Goal: Task Accomplishment & Management: Use online tool/utility

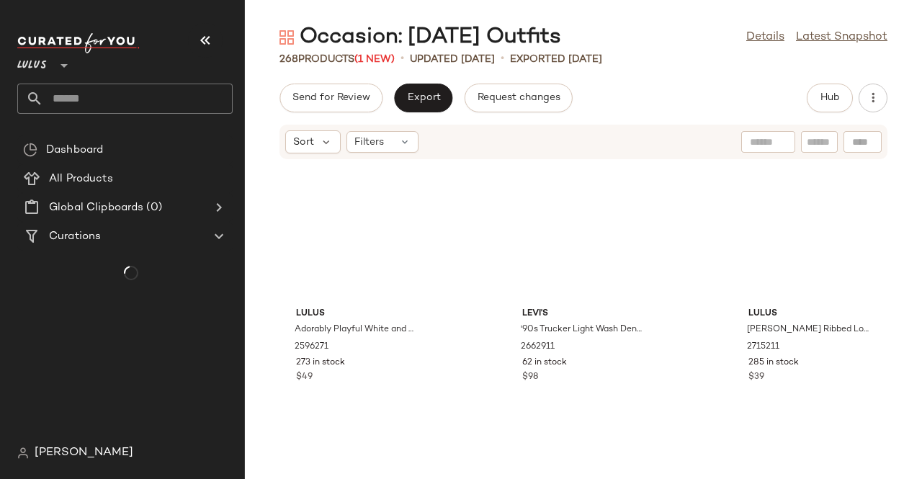
click at [229, 37] on div at bounding box center [124, 43] width 215 height 20
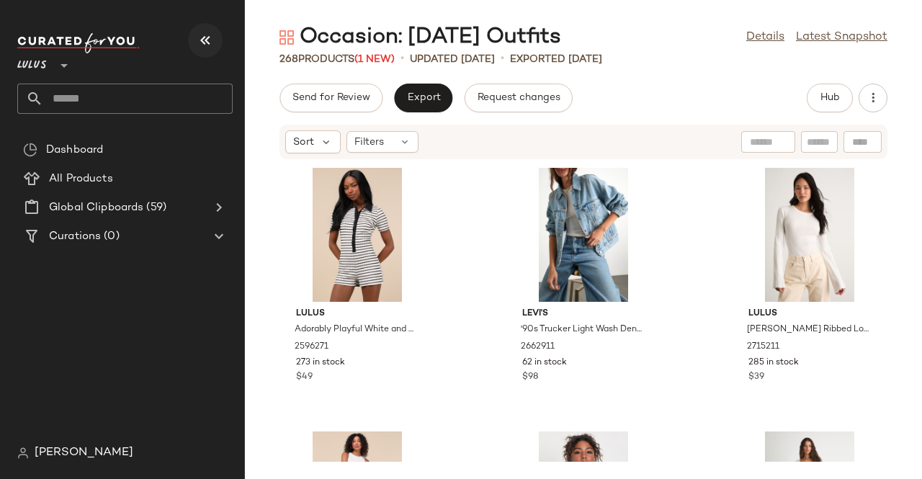
click at [205, 37] on icon "button" at bounding box center [205, 40] width 17 height 17
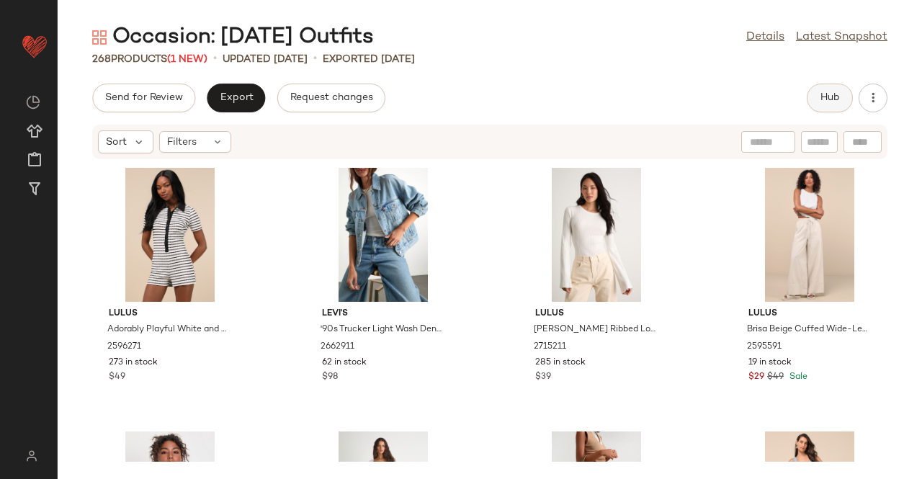
click at [835, 102] on span "Hub" at bounding box center [829, 98] width 20 height 12
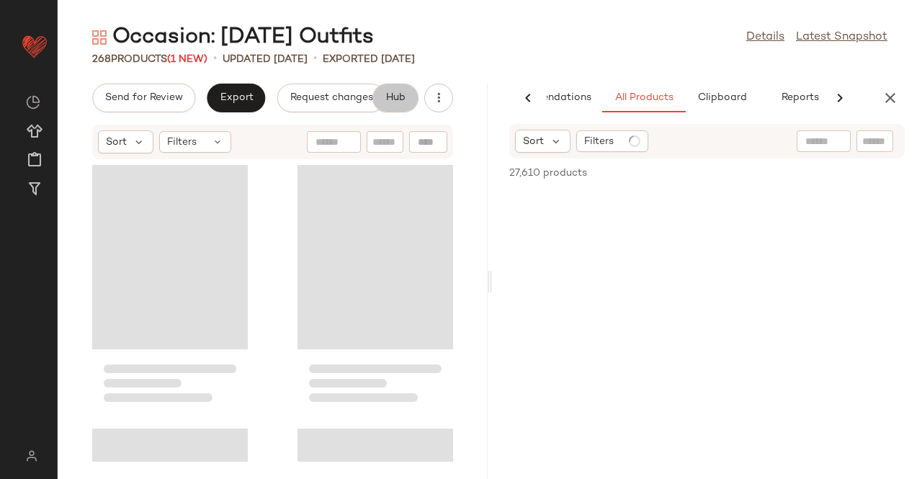
scroll to position [0, 91]
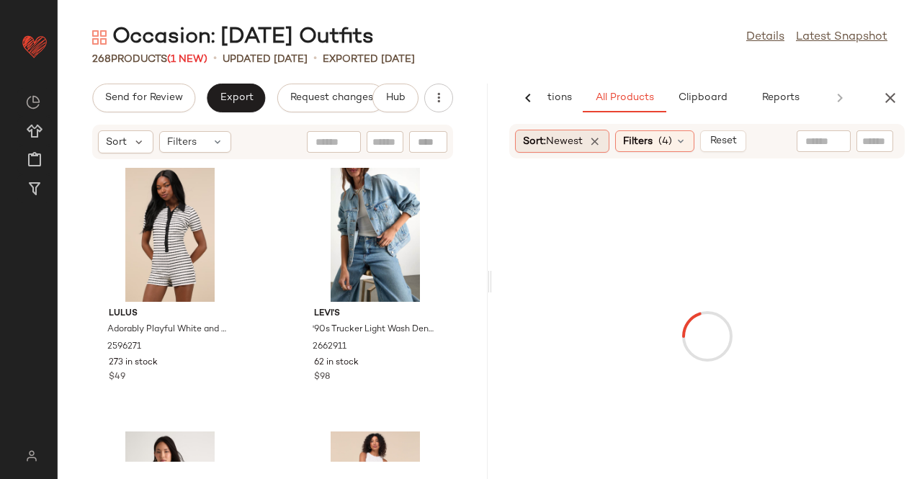
click at [545, 142] on span "Sort: Newest" at bounding box center [553, 141] width 60 height 15
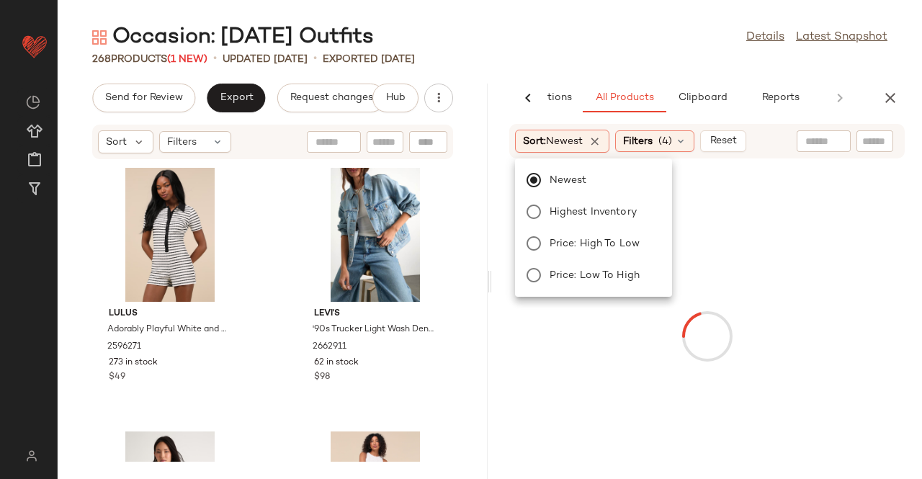
click at [604, 35] on div "Occasion: [DATE] Outfits Details Latest Snapshot" at bounding box center [490, 37] width 864 height 29
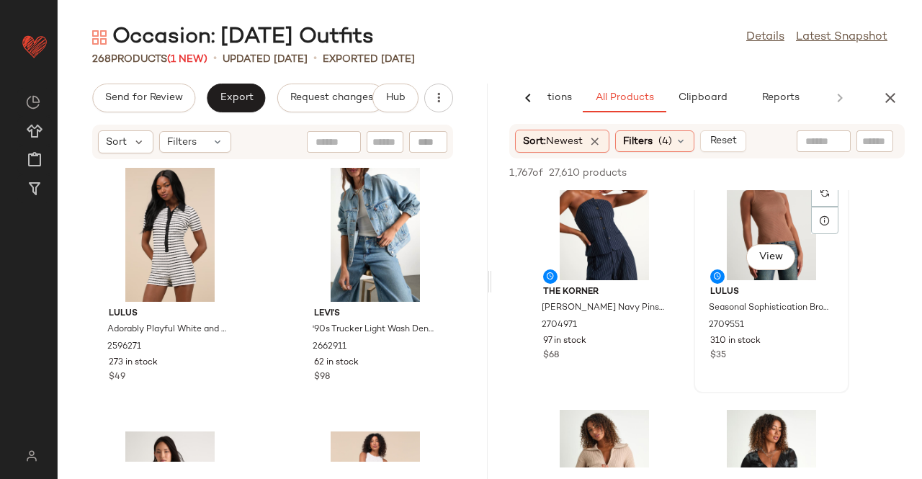
scroll to position [504, 0]
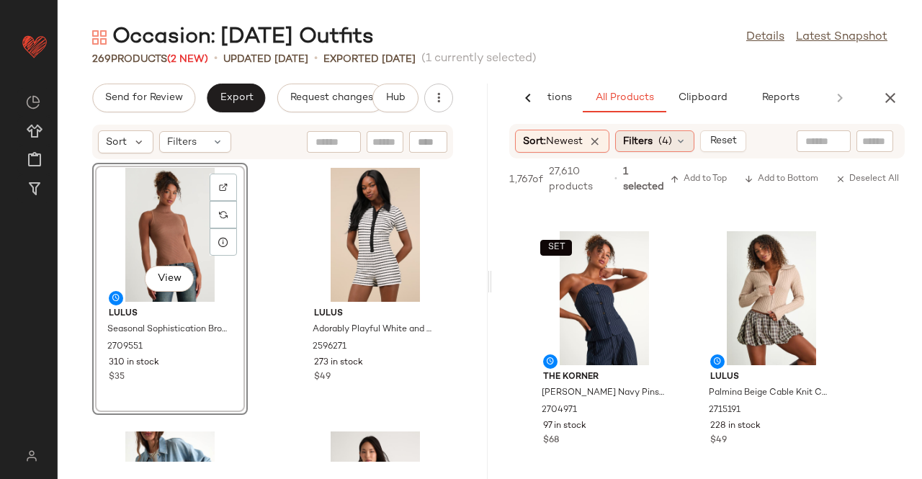
drag, startPoint x: 663, startPoint y: 145, endPoint x: 502, endPoint y: 218, distance: 176.6
click at [662, 145] on span "(4)" at bounding box center [665, 141] width 14 height 15
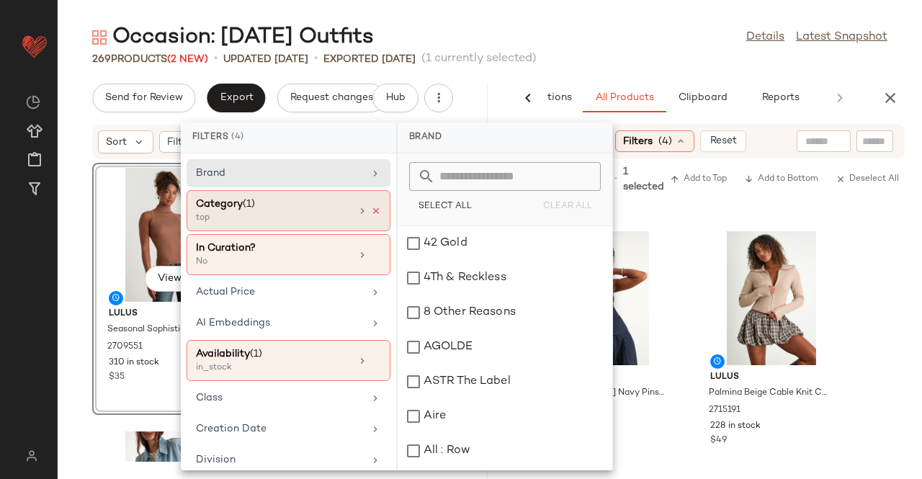
click at [372, 207] on icon at bounding box center [376, 211] width 10 height 10
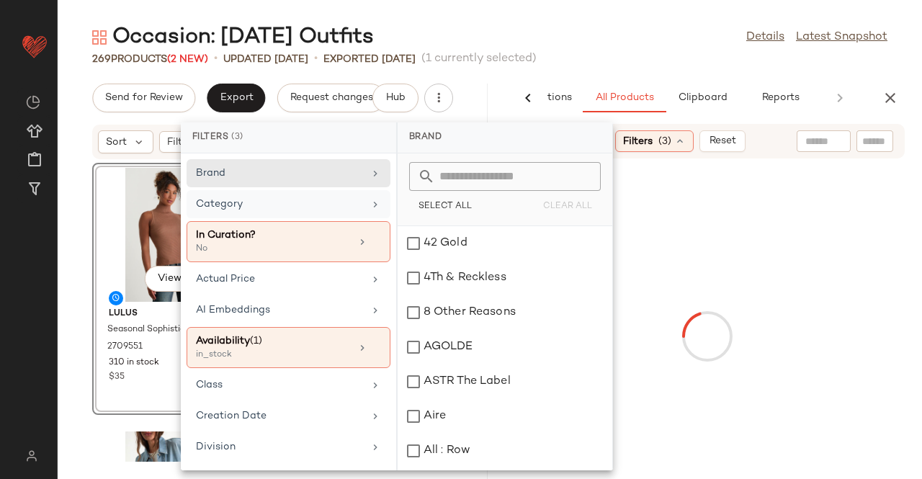
click at [338, 205] on div "Category" at bounding box center [280, 204] width 168 height 15
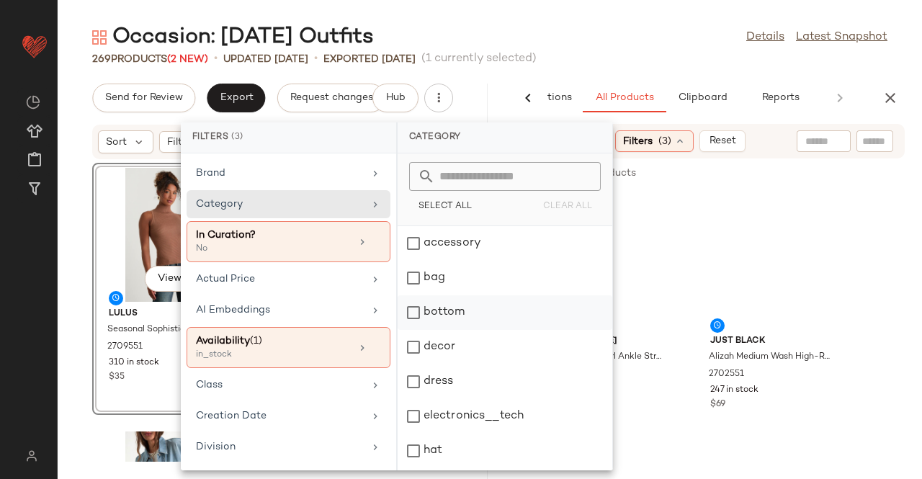
click at [486, 330] on div "bottom" at bounding box center [505, 347] width 215 height 35
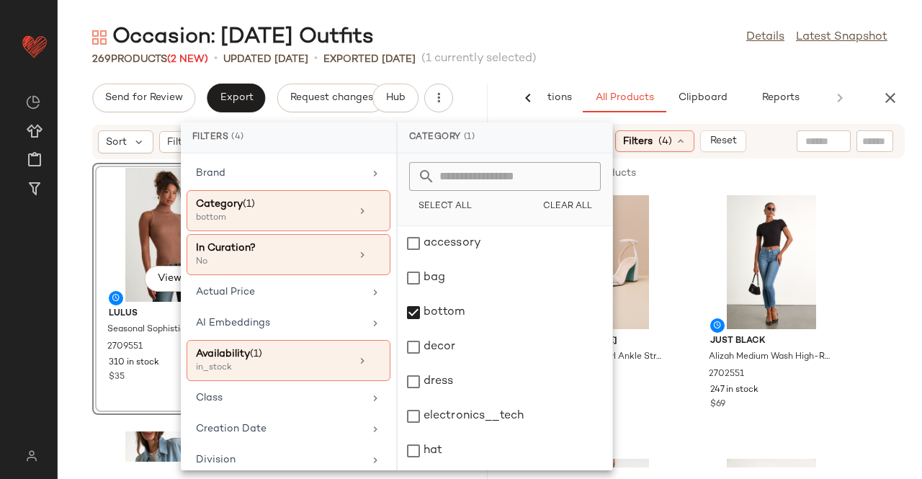
click at [652, 37] on div "Occasion: [DATE] Outfits Details Latest Snapshot" at bounding box center [490, 37] width 864 height 29
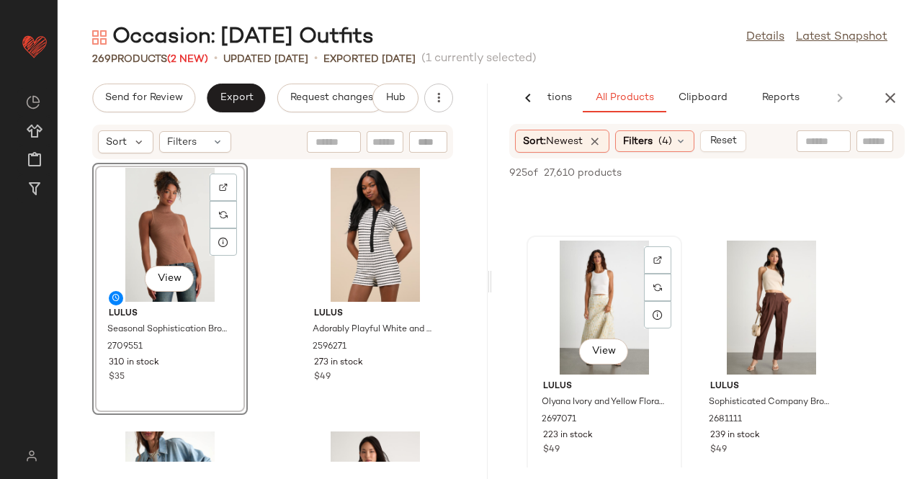
scroll to position [8713, 0]
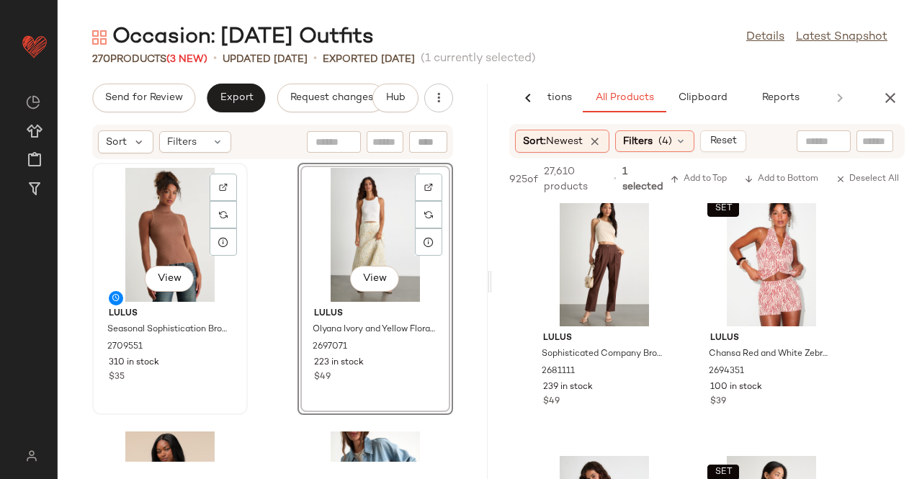
click at [142, 223] on div "View" at bounding box center [169, 235] width 145 height 134
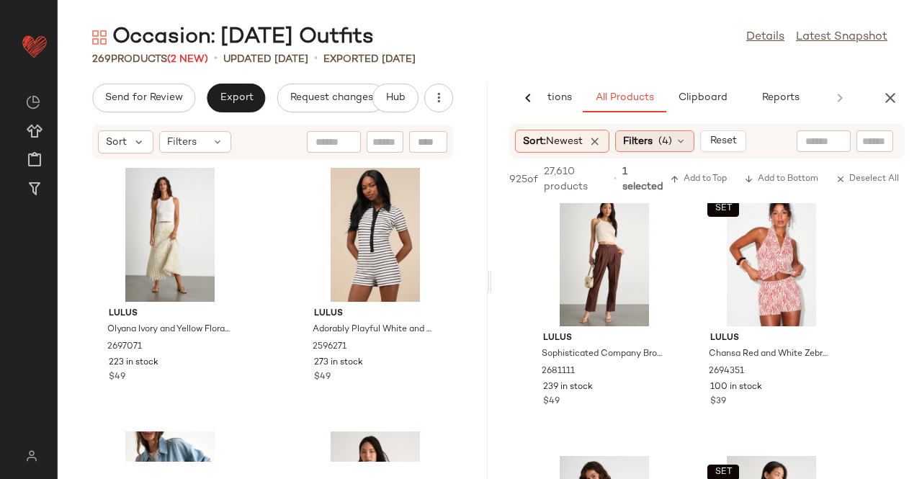
click at [667, 140] on span "(4)" at bounding box center [665, 141] width 14 height 15
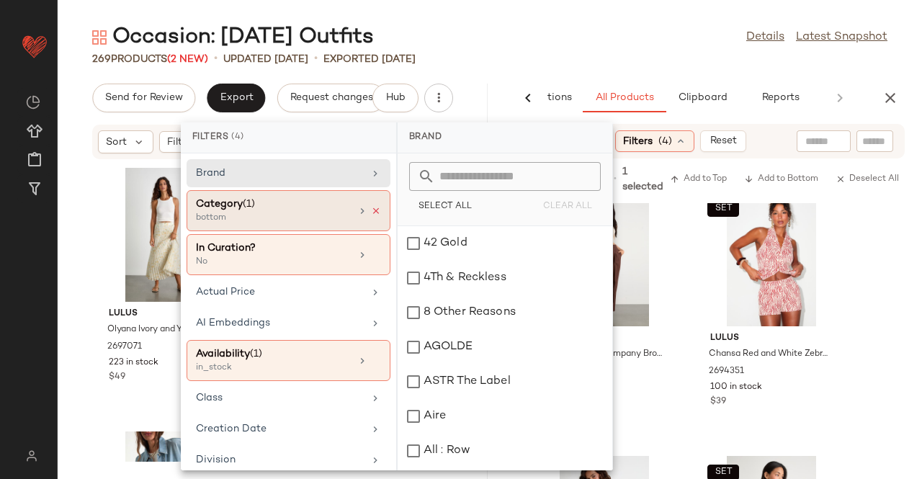
click at [371, 210] on icon at bounding box center [376, 211] width 10 height 10
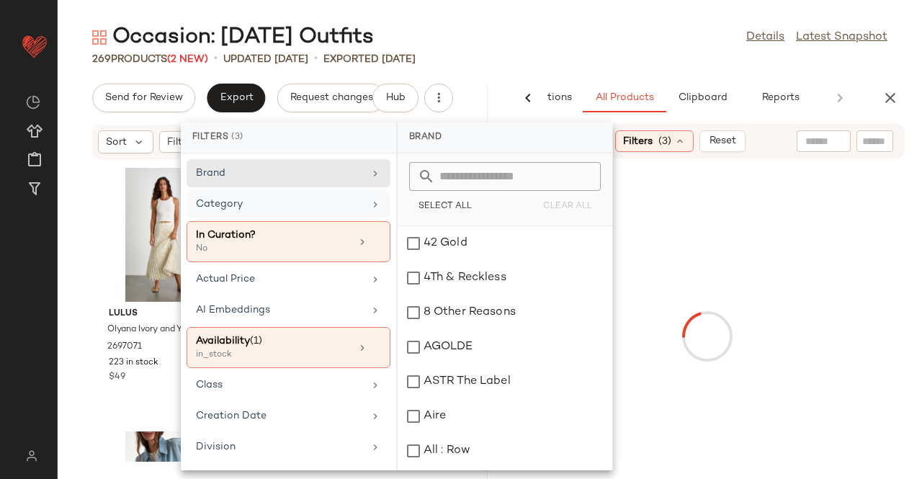
click at [336, 210] on div "Category" at bounding box center [280, 204] width 168 height 15
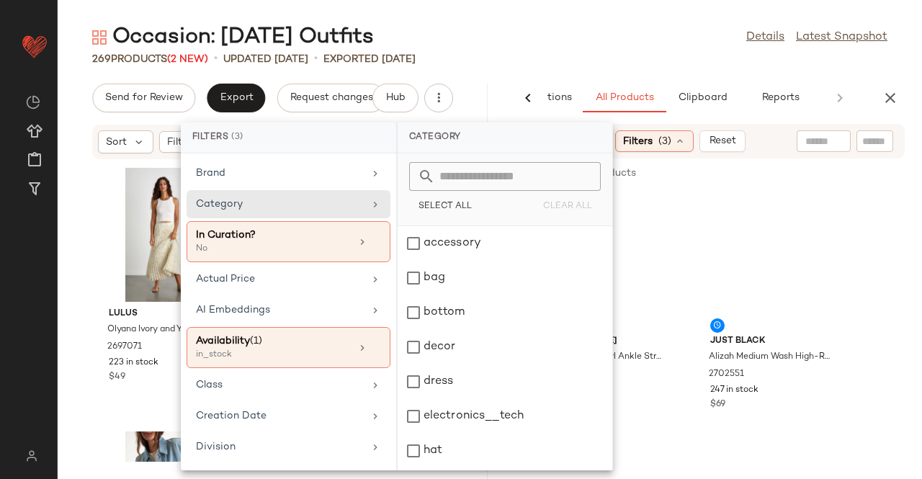
scroll to position [343, 0]
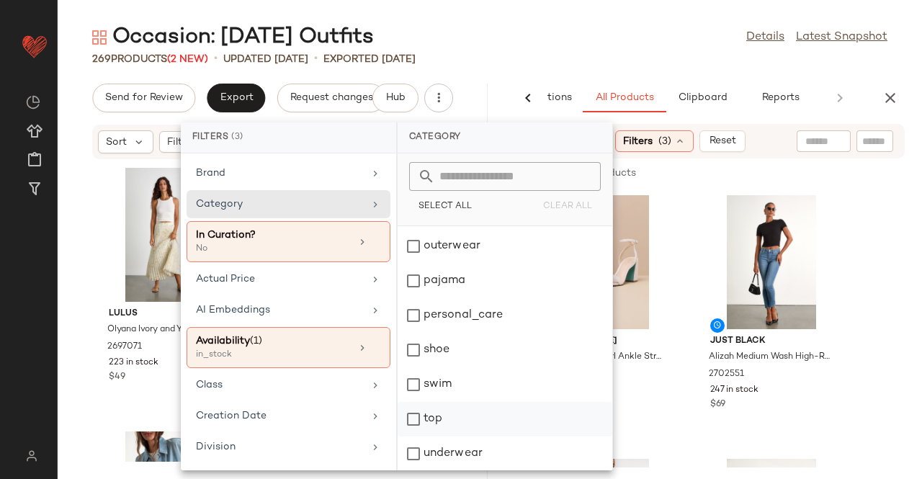
click at [444, 436] on div "top" at bounding box center [505, 453] width 215 height 35
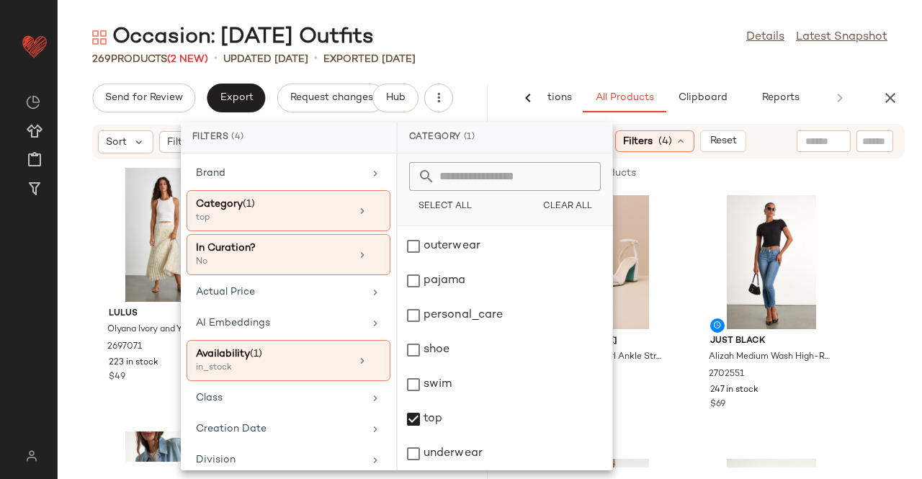
click at [645, 47] on div "Occasion: [DATE] Outfits Details Latest Snapshot" at bounding box center [490, 37] width 864 height 29
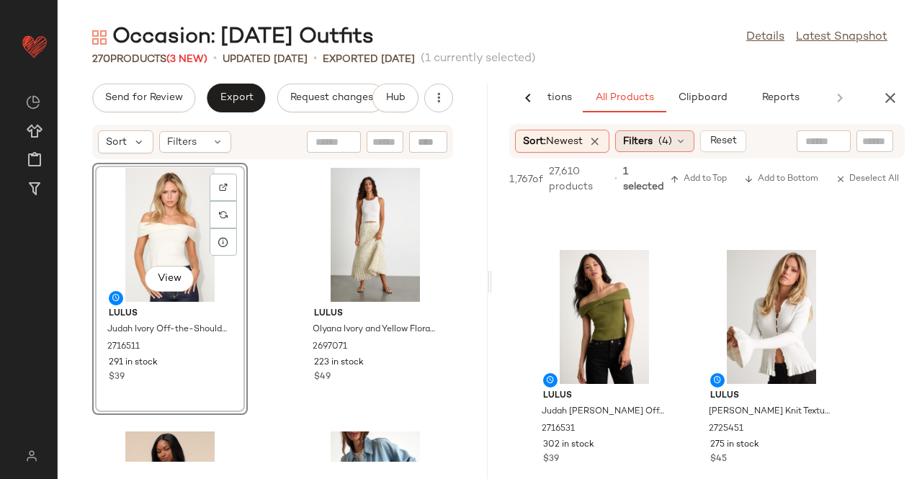
click at [652, 142] on span "Filters" at bounding box center [638, 141] width 30 height 15
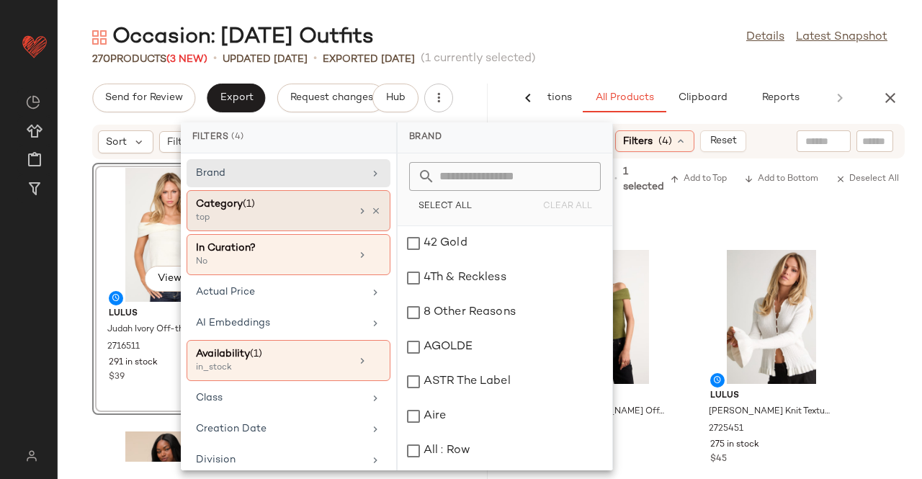
click at [376, 234] on div "Category (1) top" at bounding box center [289, 254] width 204 height 41
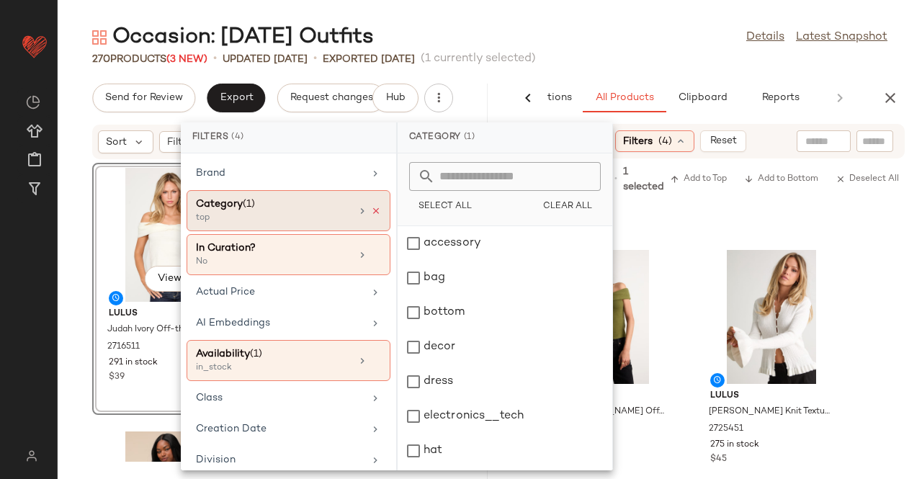
click at [374, 211] on icon at bounding box center [376, 211] width 10 height 10
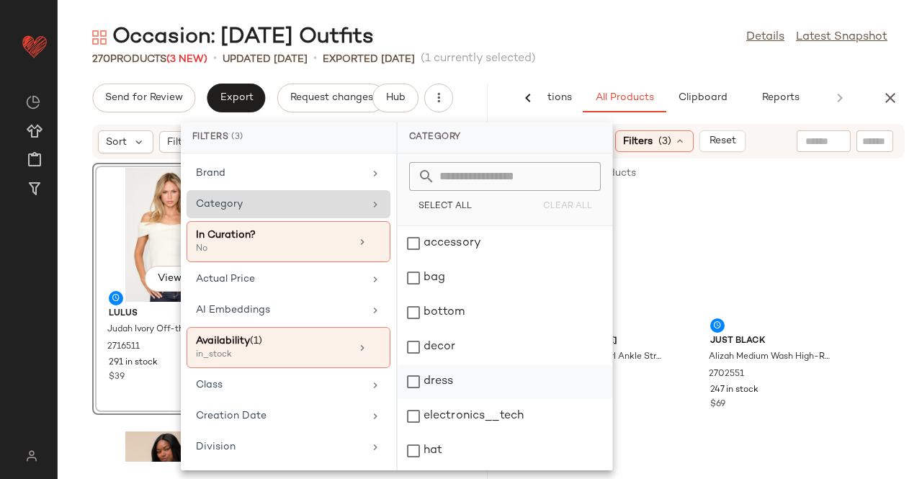
click at [450, 399] on div "dress" at bounding box center [505, 416] width 215 height 35
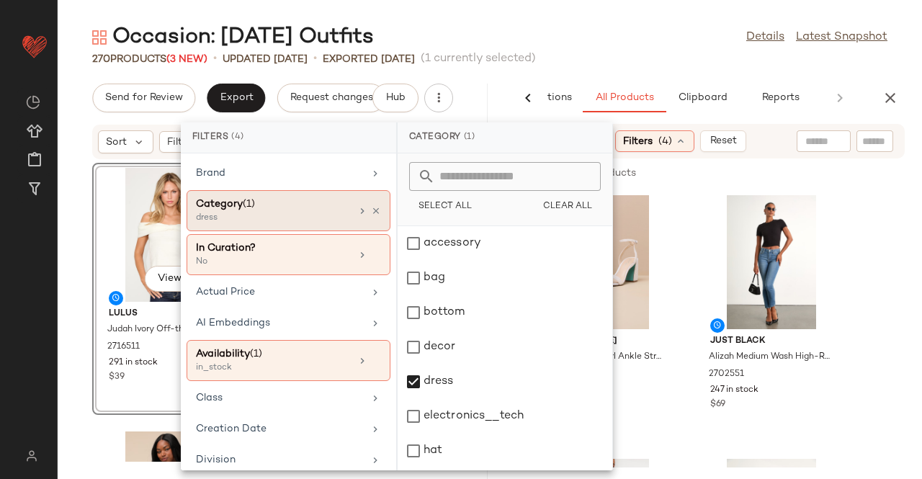
click at [603, 43] on div "Occasion: [DATE] Outfits Details Latest Snapshot" at bounding box center [490, 37] width 864 height 29
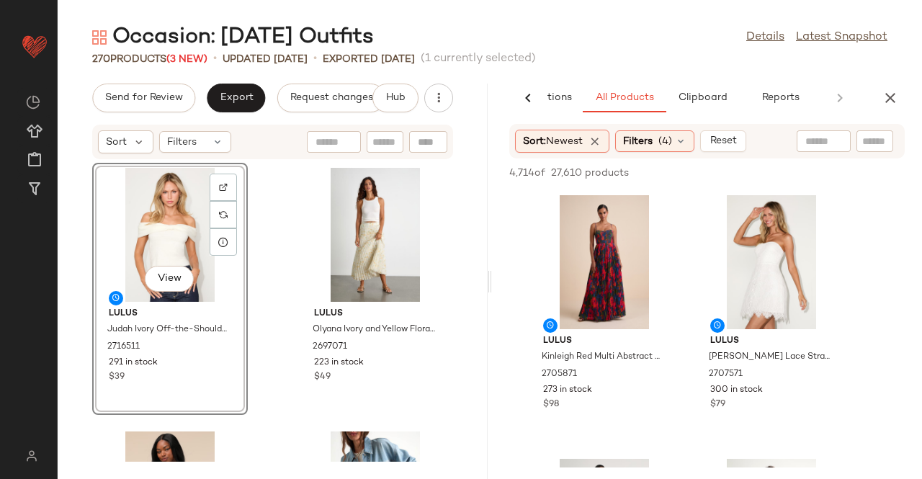
click at [558, 478] on html "Lulus ** Dashboard All Products Global Clipboards (59) Curations (2) [PERSON_NA…" at bounding box center [461, 239] width 922 height 479
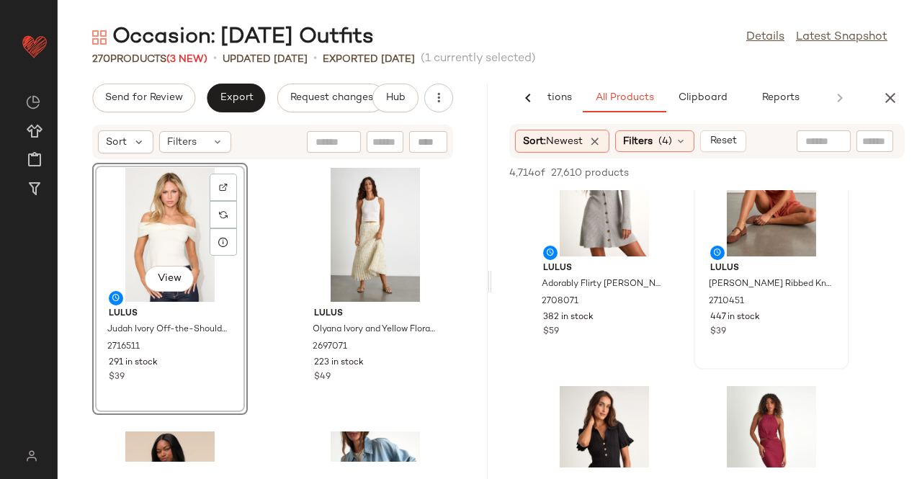
scroll to position [6553, 0]
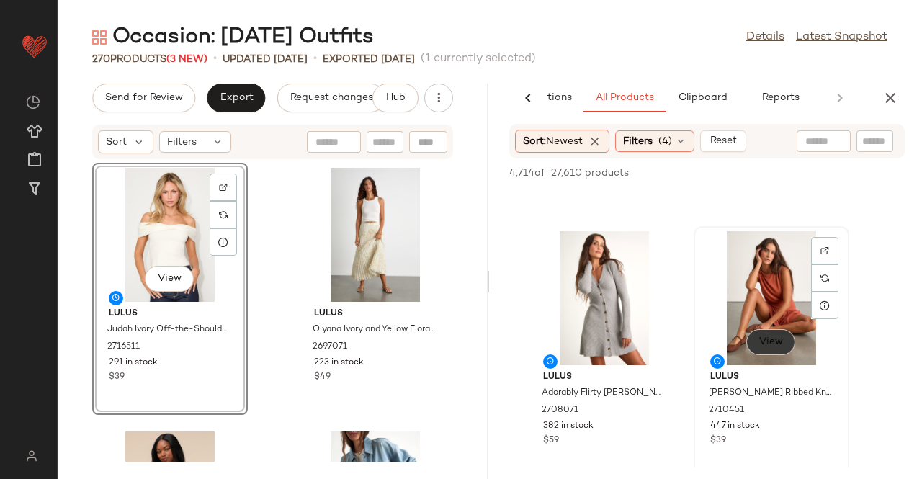
click at [773, 341] on span "View" at bounding box center [770, 342] width 24 height 12
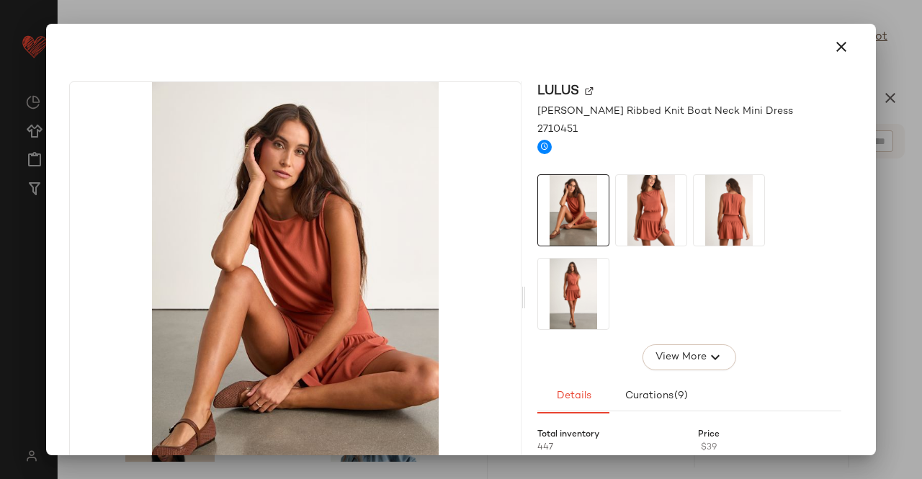
click at [677, 233] on img at bounding box center [651, 210] width 71 height 71
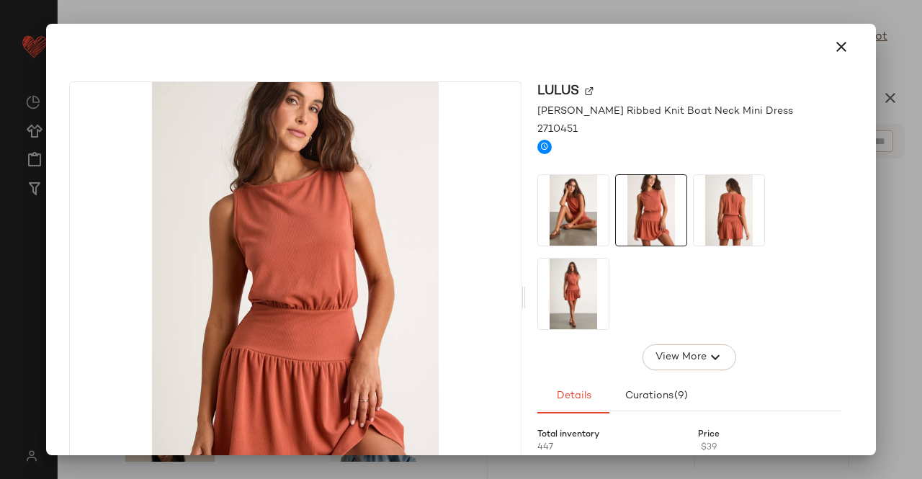
click at [743, 225] on img at bounding box center [728, 210] width 71 height 71
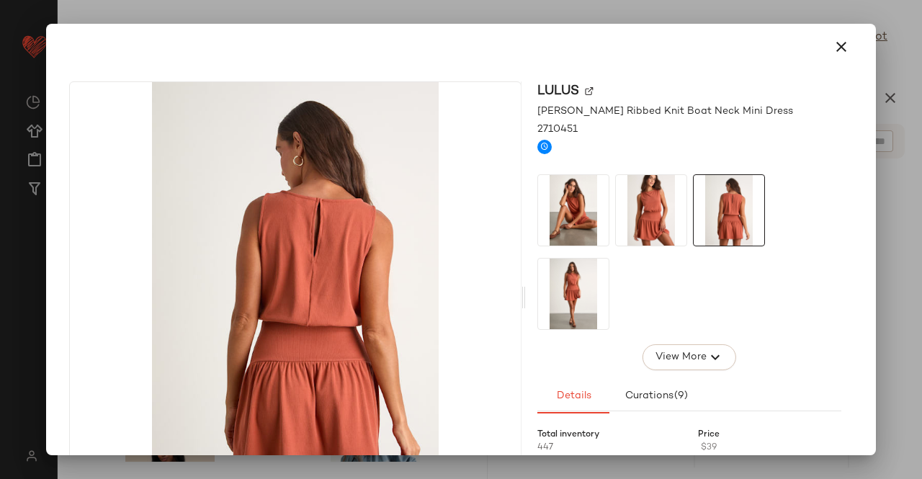
click at [528, 333] on div "Lulus [PERSON_NAME] Ribbed Knit Boat Neck Mini Dress 2710451 View More Details …" at bounding box center [460, 297] width 783 height 432
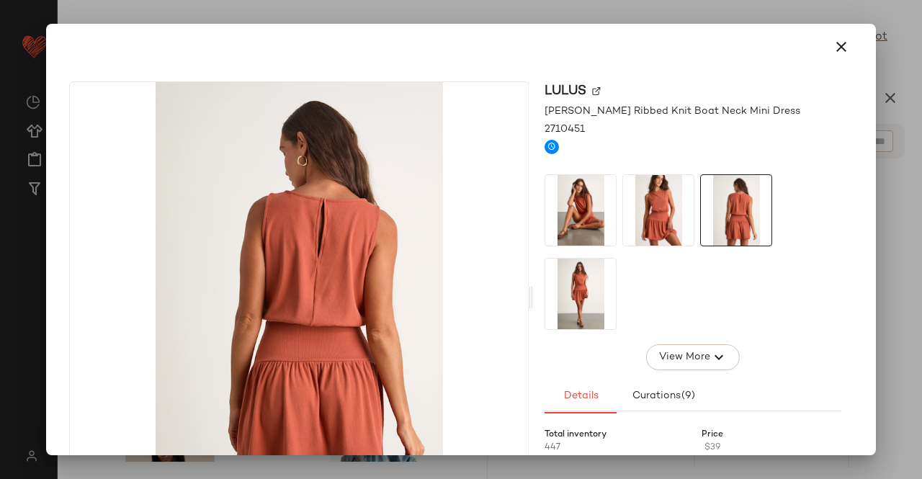
click at [921, 271] on div at bounding box center [461, 239] width 922 height 479
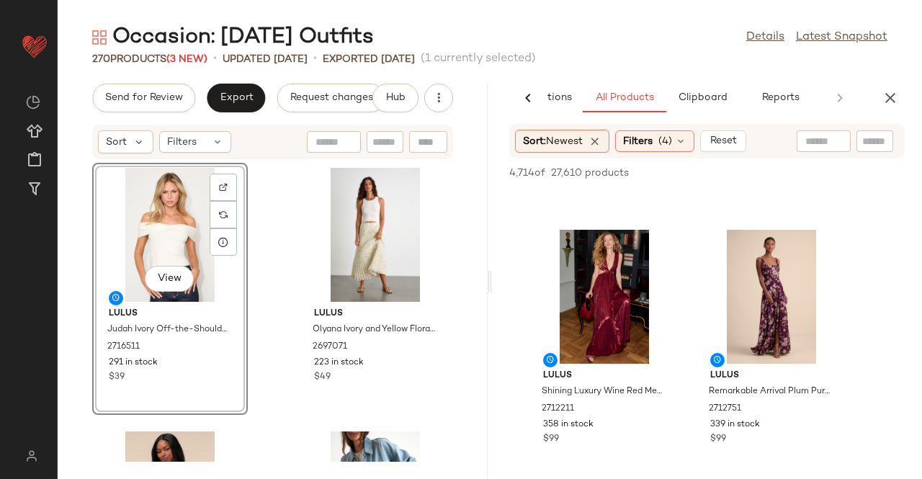
scroll to position [7057, 0]
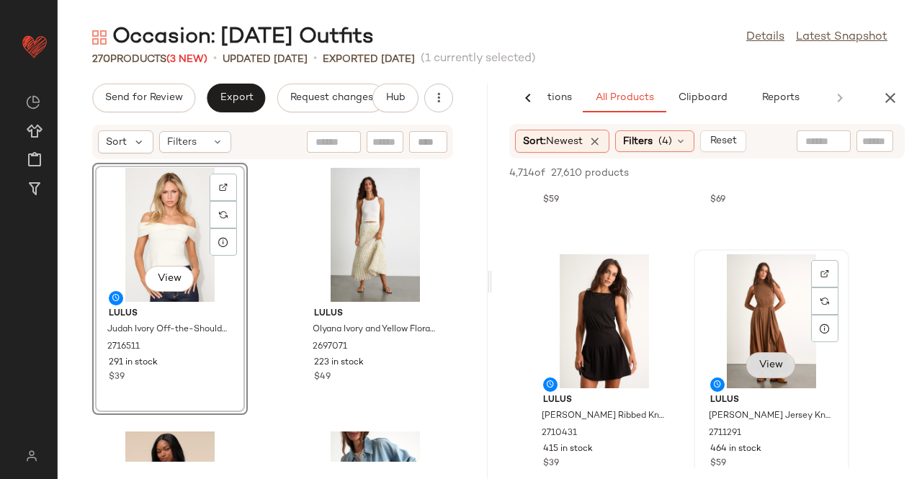
click at [775, 366] on span "View" at bounding box center [770, 365] width 24 height 12
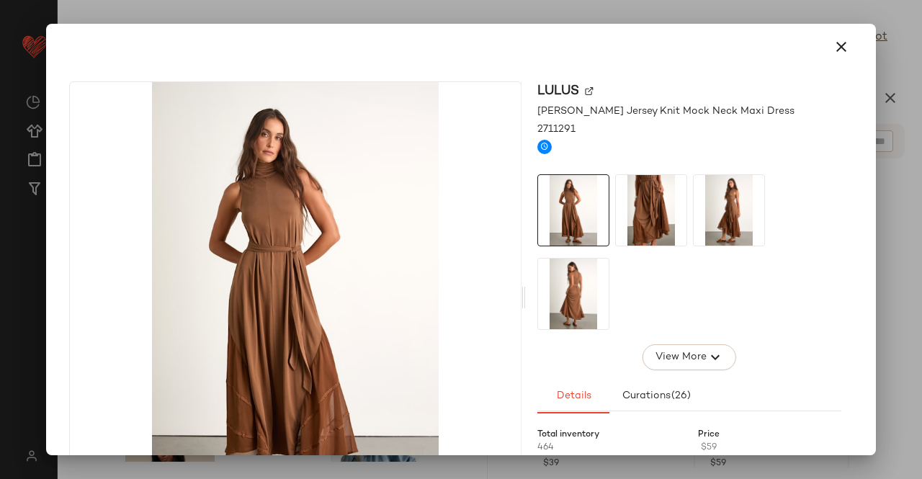
click at [652, 225] on img at bounding box center [651, 210] width 71 height 71
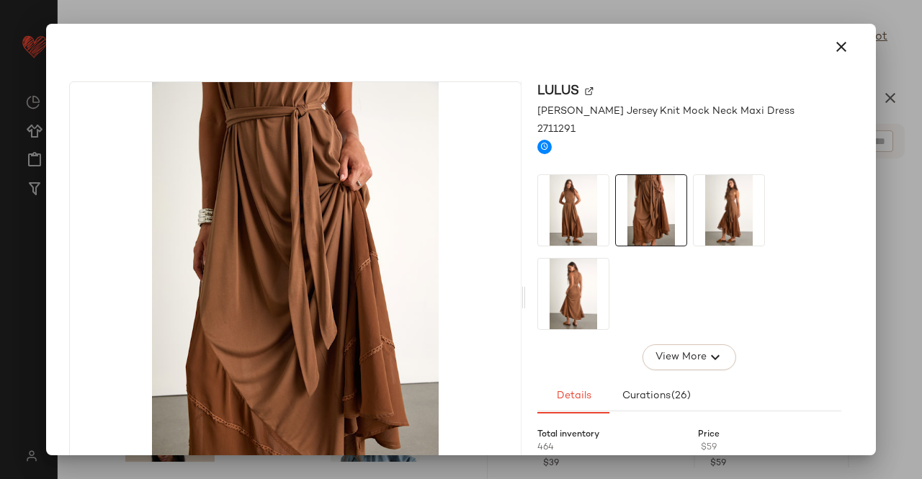
click at [707, 225] on img at bounding box center [728, 210] width 71 height 71
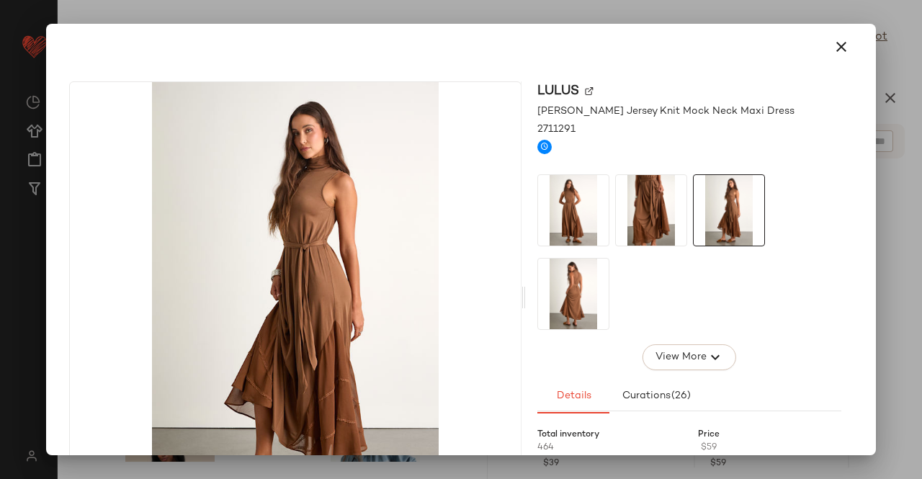
click at [585, 289] on img at bounding box center [573, 294] width 71 height 71
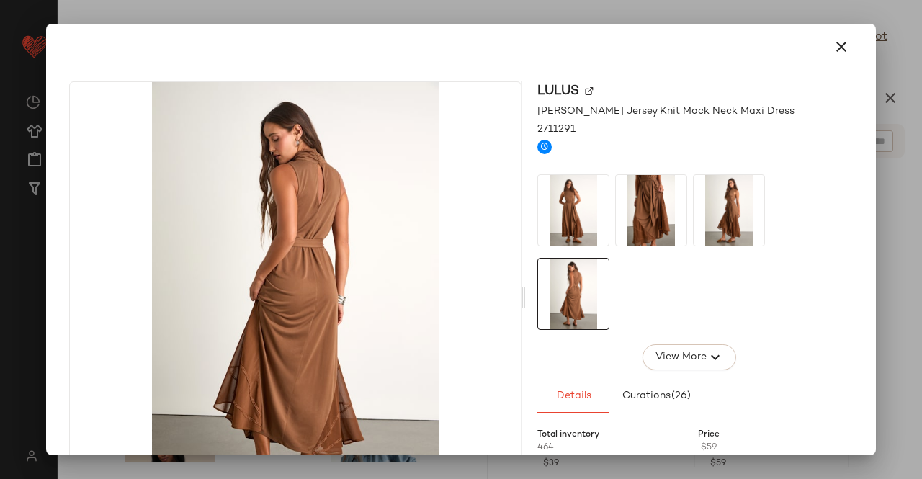
click at [921, 246] on div at bounding box center [461, 239] width 922 height 479
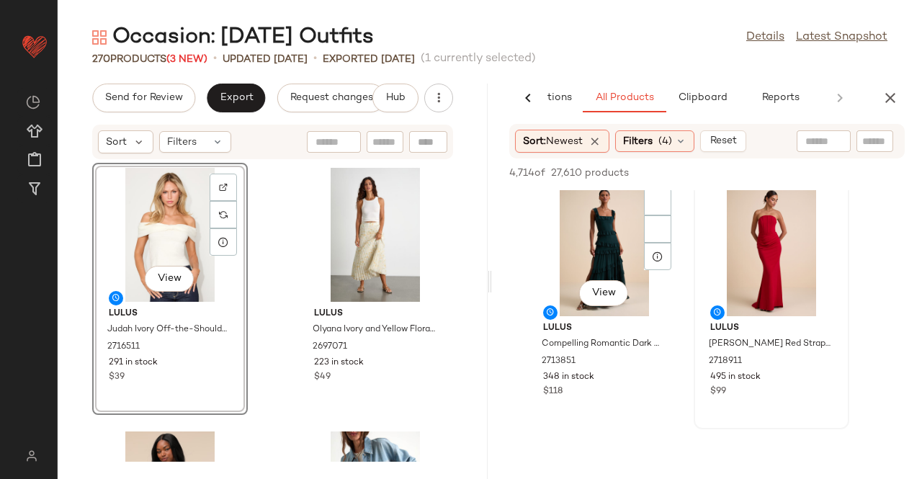
scroll to position [7921, 0]
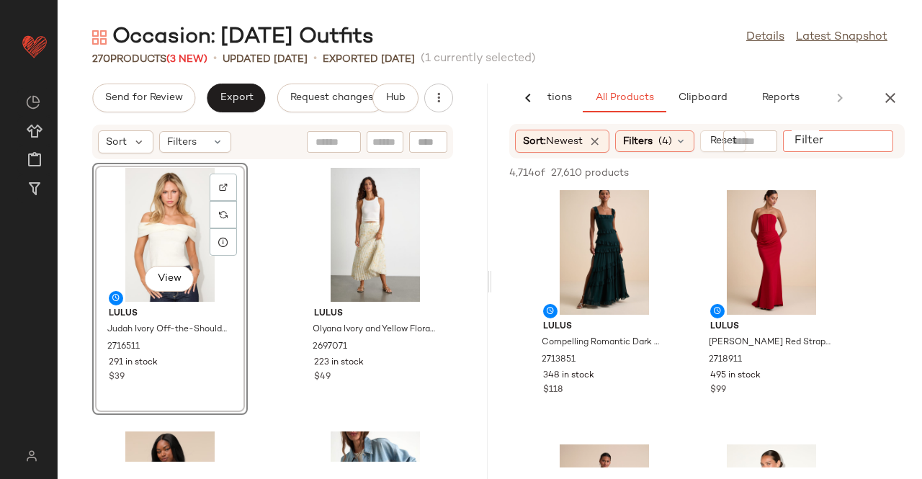
click at [886, 151] on div at bounding box center [838, 141] width 110 height 22
type input "*****"
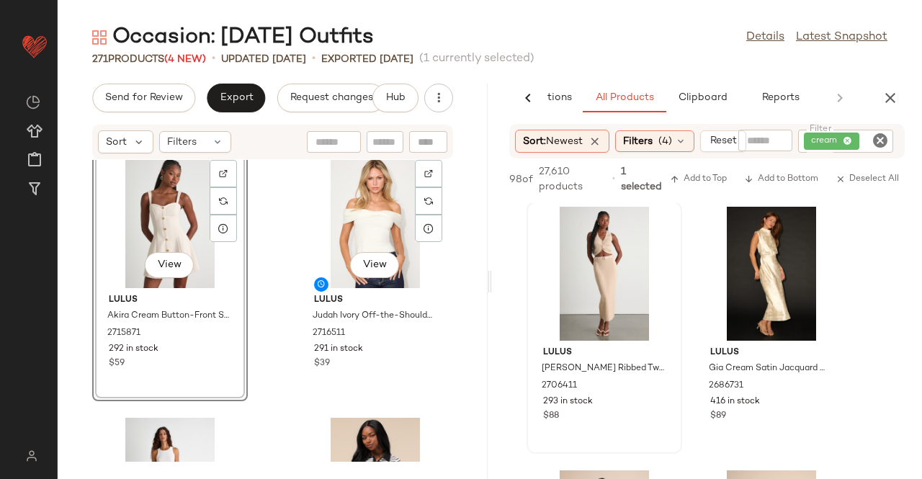
scroll to position [0, 0]
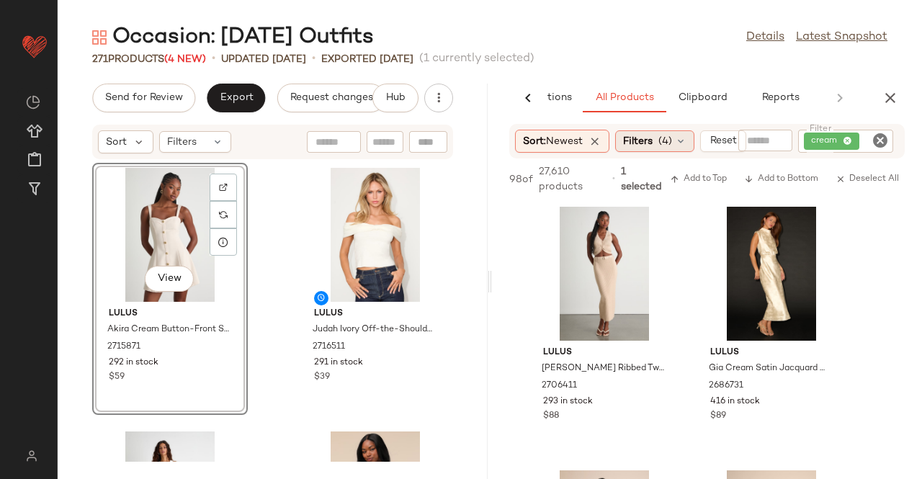
click at [683, 138] on icon at bounding box center [681, 141] width 12 height 12
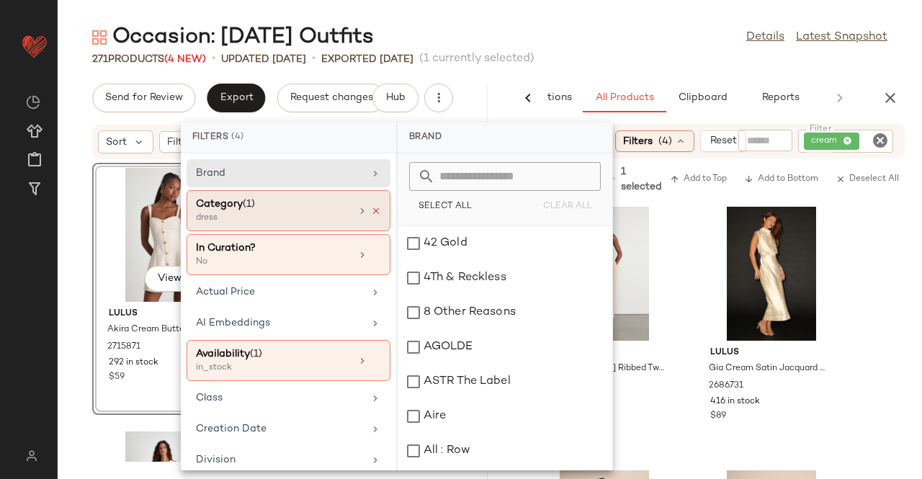
click at [371, 207] on icon at bounding box center [376, 211] width 10 height 10
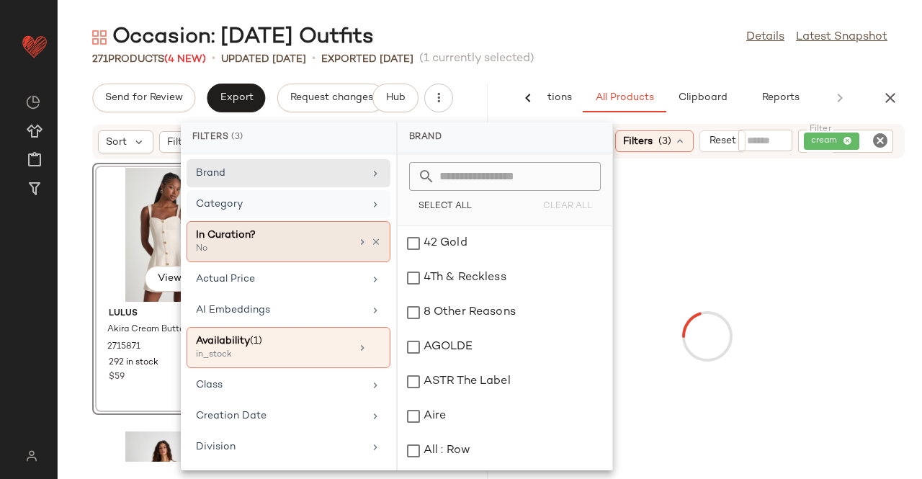
click at [359, 221] on div "Category" at bounding box center [289, 241] width 204 height 41
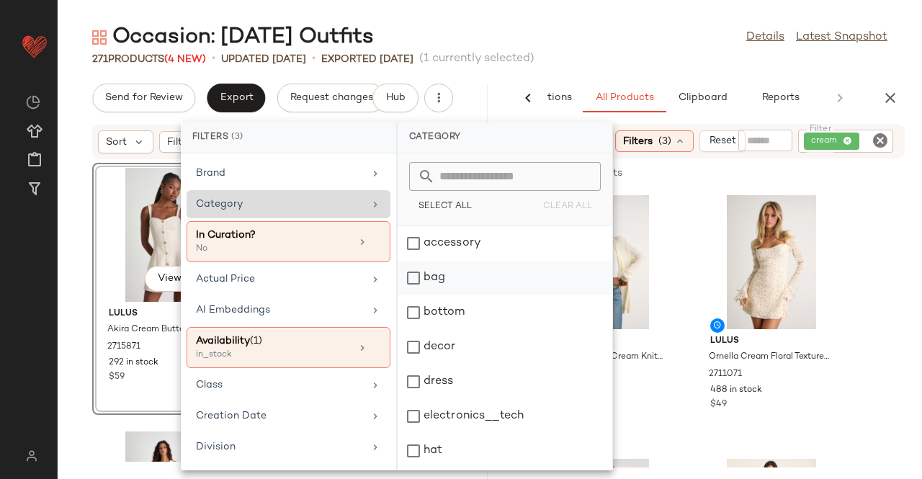
click at [456, 295] on div "bag" at bounding box center [505, 312] width 215 height 35
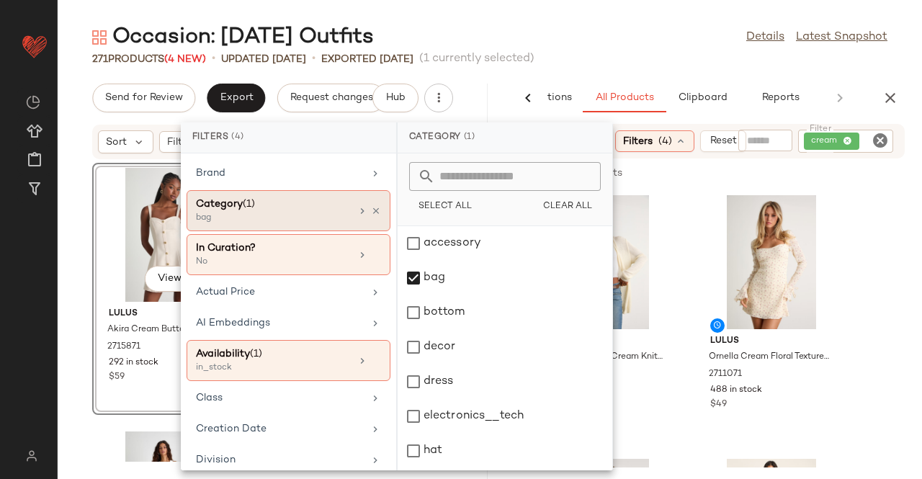
click at [835, 141] on div "cream" at bounding box center [832, 141] width 42 height 13
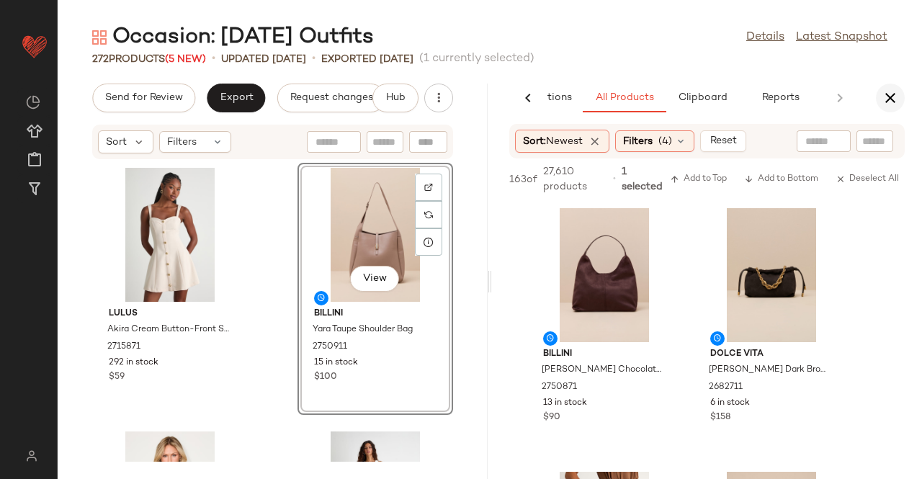
click at [896, 84] on button "button" at bounding box center [890, 98] width 29 height 29
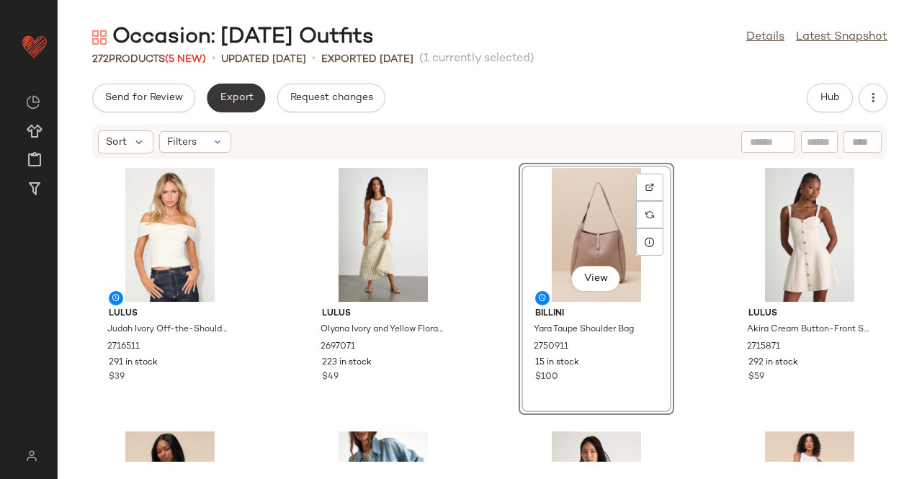
click at [217, 89] on button "Export" at bounding box center [236, 98] width 58 height 29
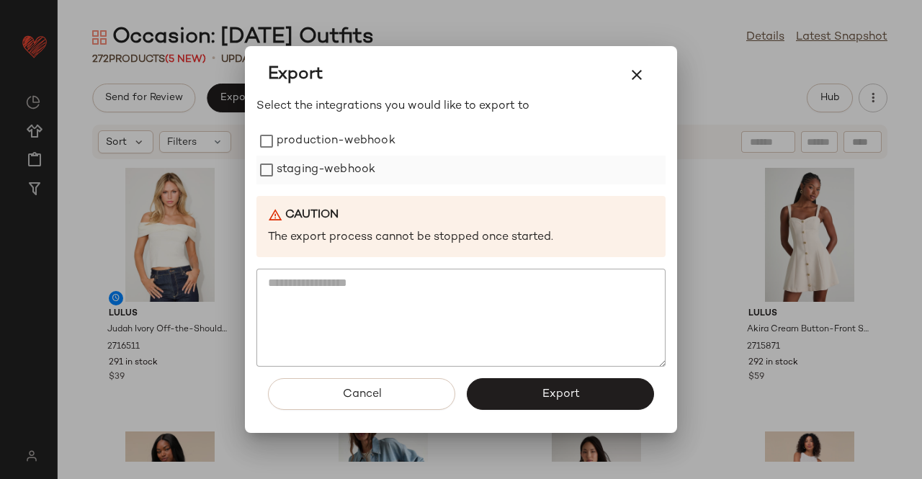
drag, startPoint x: 301, startPoint y: 149, endPoint x: 278, endPoint y: 169, distance: 30.6
click at [300, 151] on label "production-webhook" at bounding box center [336, 141] width 119 height 29
click at [576, 390] on span "Export" at bounding box center [560, 394] width 38 height 14
